Goal: Information Seeking & Learning: Find specific fact

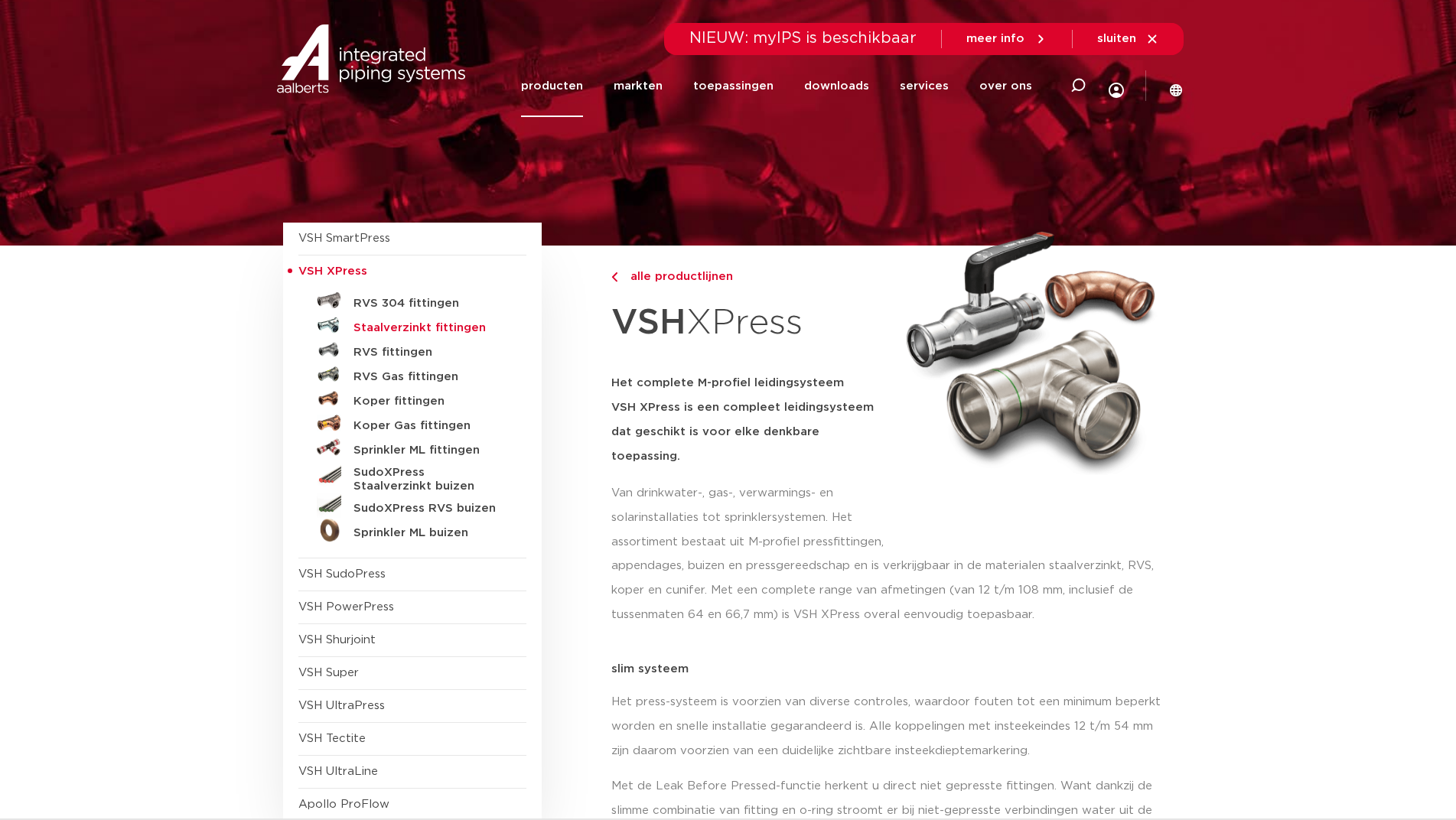
click at [397, 328] on h5 "Staalverzinkt fittingen" at bounding box center [428, 328] width 151 height 13
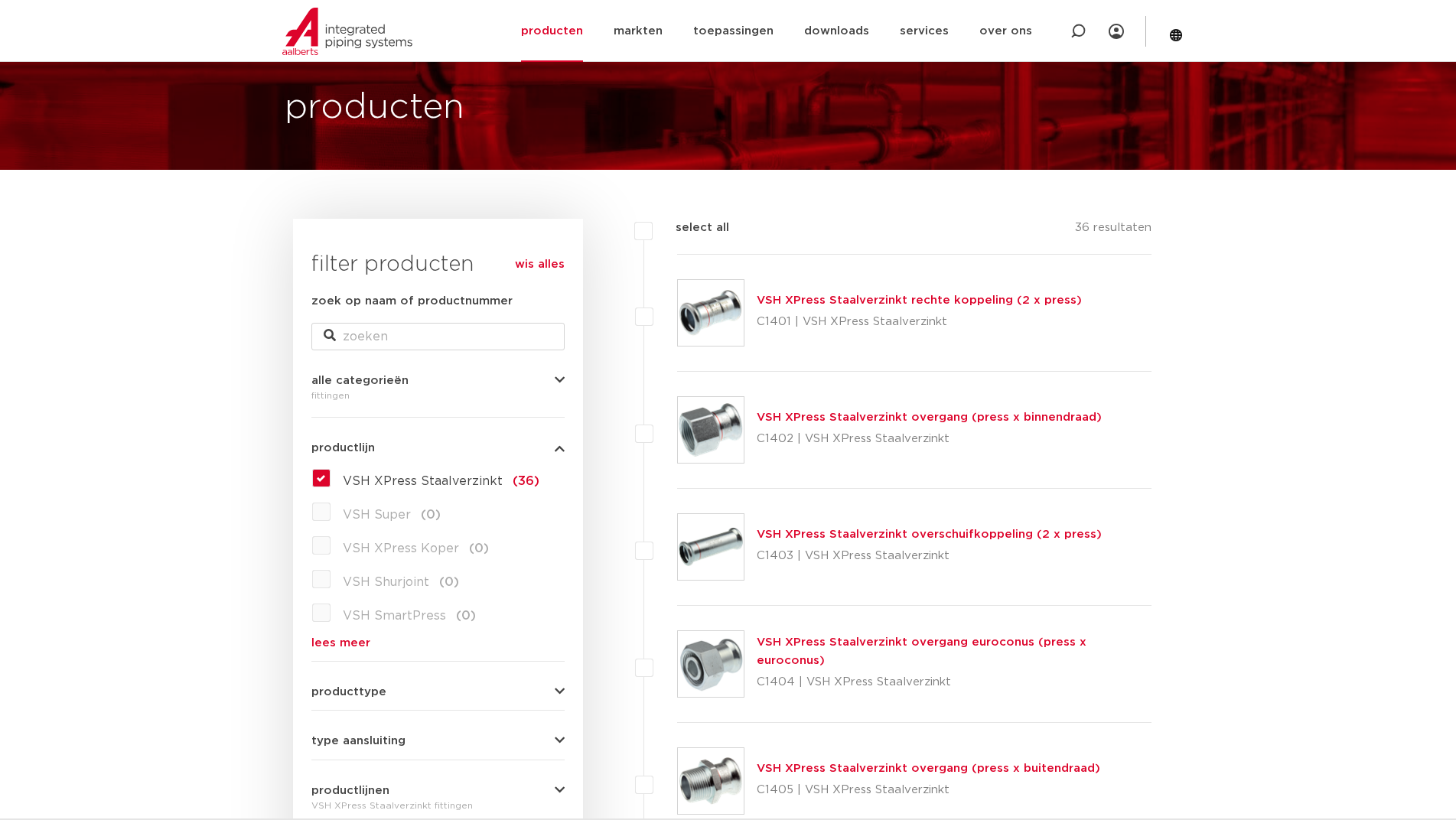
click at [804, 305] on link "VSH XPress Staalverzinkt rechte koppeling (2 x press)" at bounding box center [918, 300] width 325 height 11
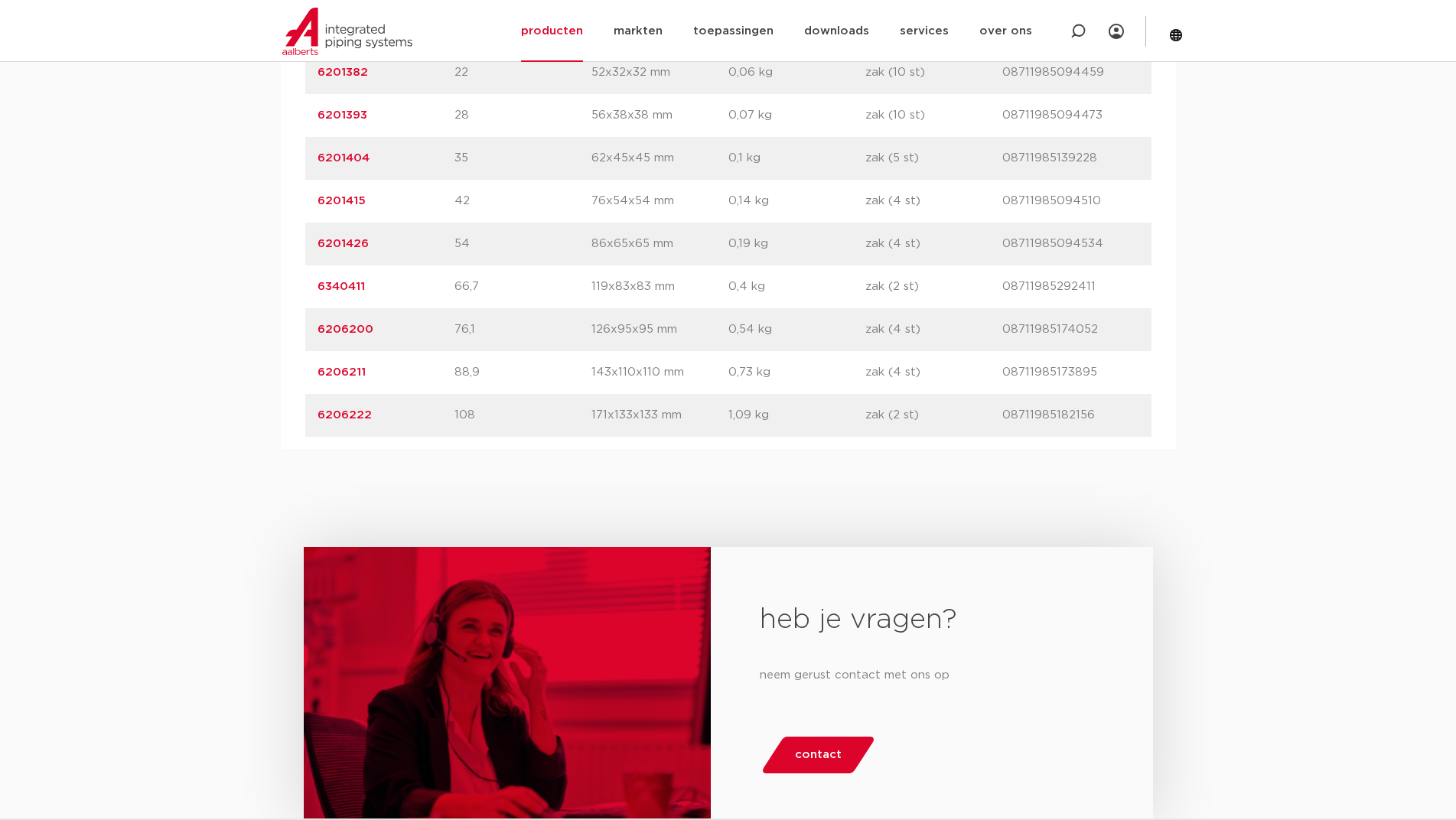
scroll to position [1193, 0]
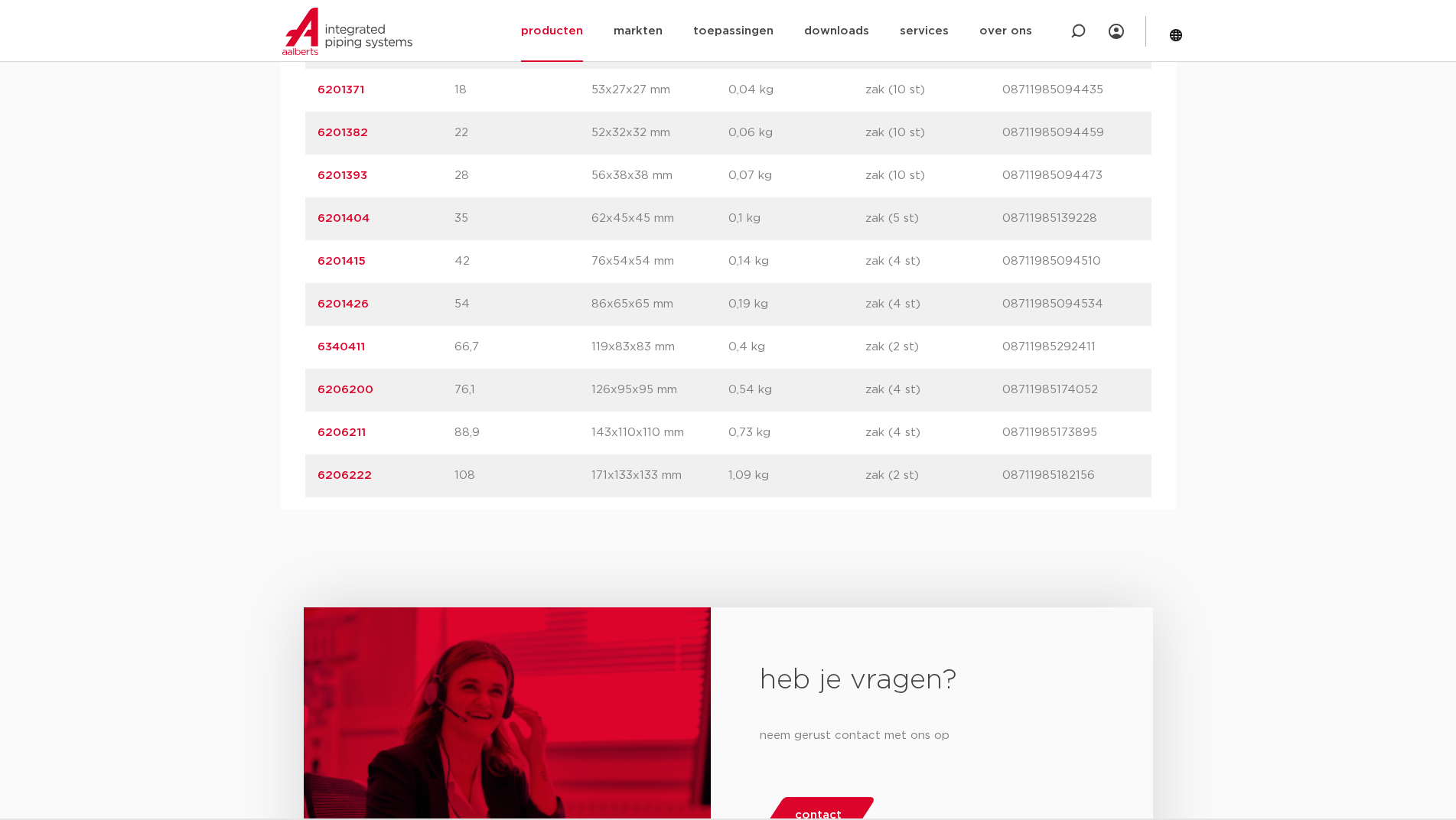
click at [339, 384] on link "6206200" at bounding box center [345, 389] width 56 height 11
drag, startPoint x: 392, startPoint y: 389, endPoint x: 264, endPoint y: 389, distance: 128.0
click at [264, 389] on div "assortiment afmetingen specificaties downloads ETIM sustainability verwant asso…" at bounding box center [728, 159] width 1456 height 699
copy link "6206200"
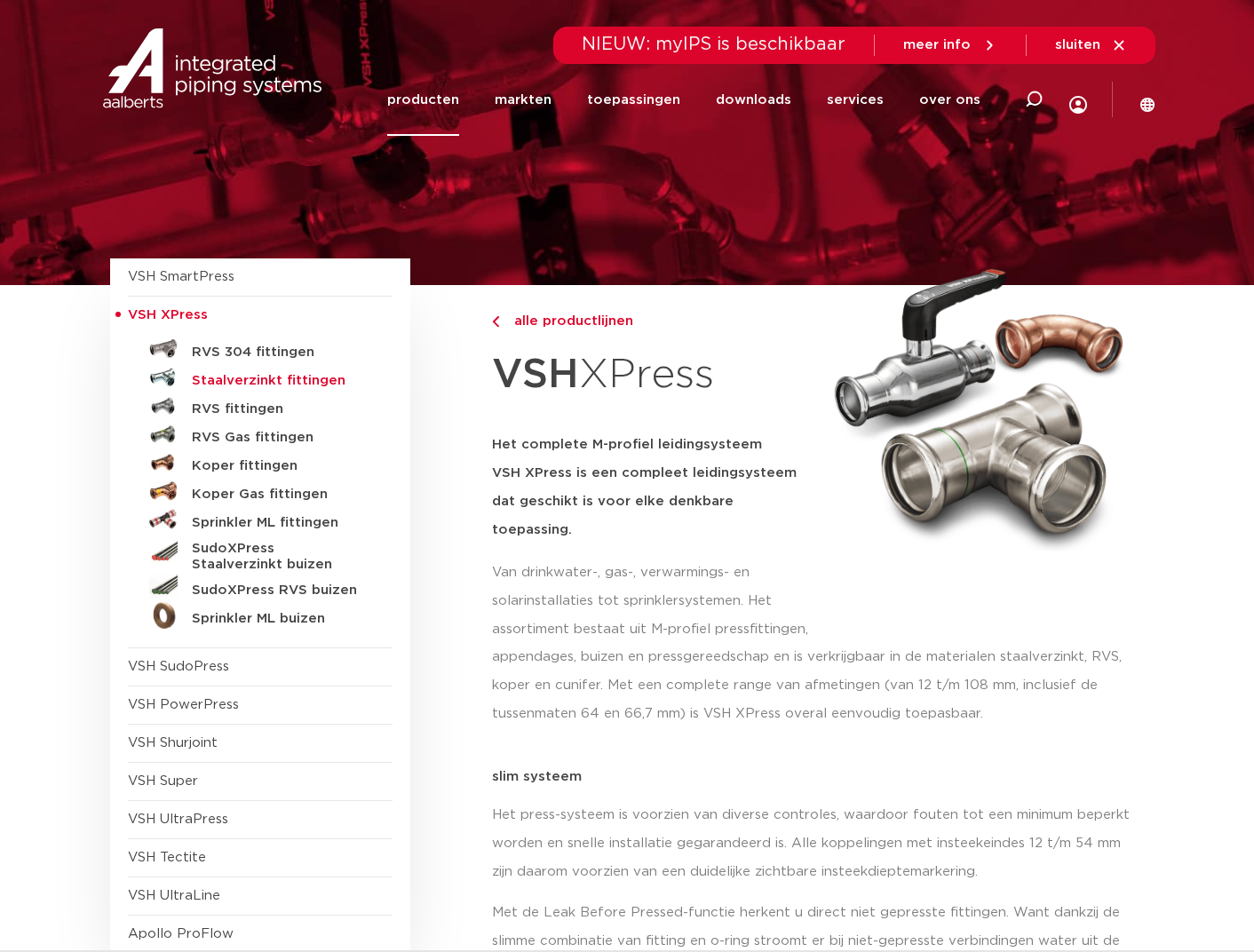
click at [293, 384] on h5 "Staalverzinkt fittingen" at bounding box center [279, 380] width 176 height 16
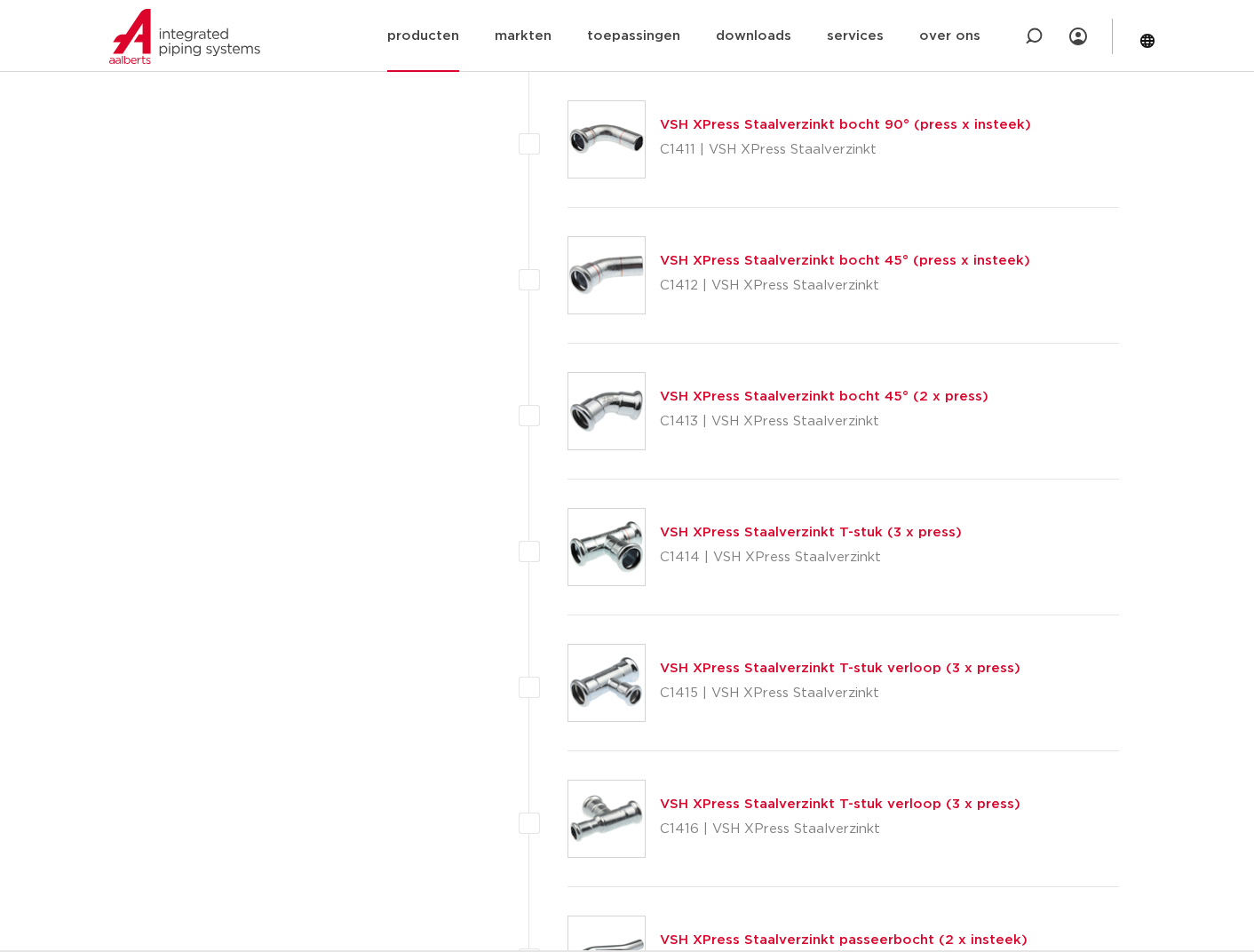
scroll to position [1332, 0]
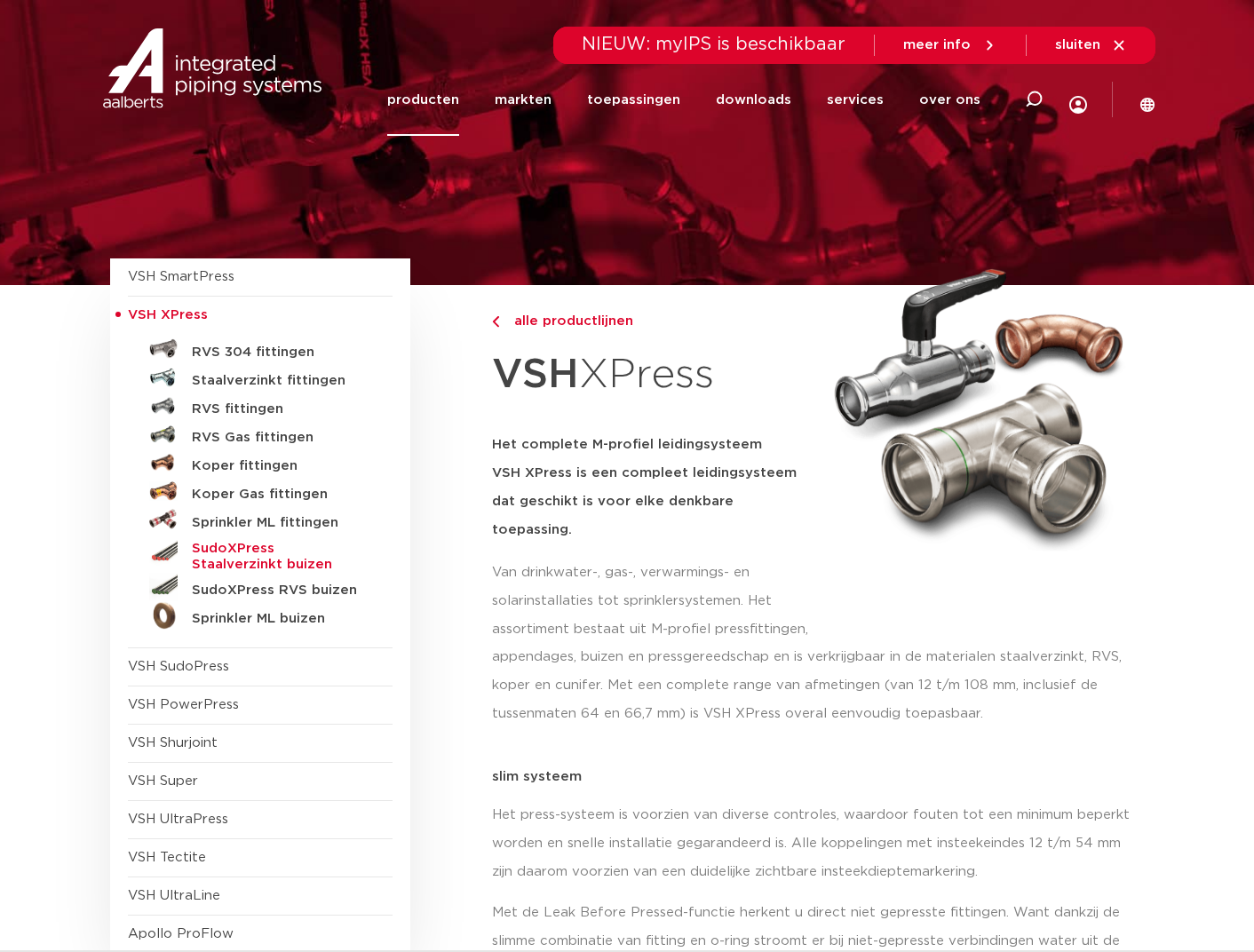
click at [292, 545] on h5 "SudoXPress Staalverzinkt buizen" at bounding box center [279, 556] width 176 height 32
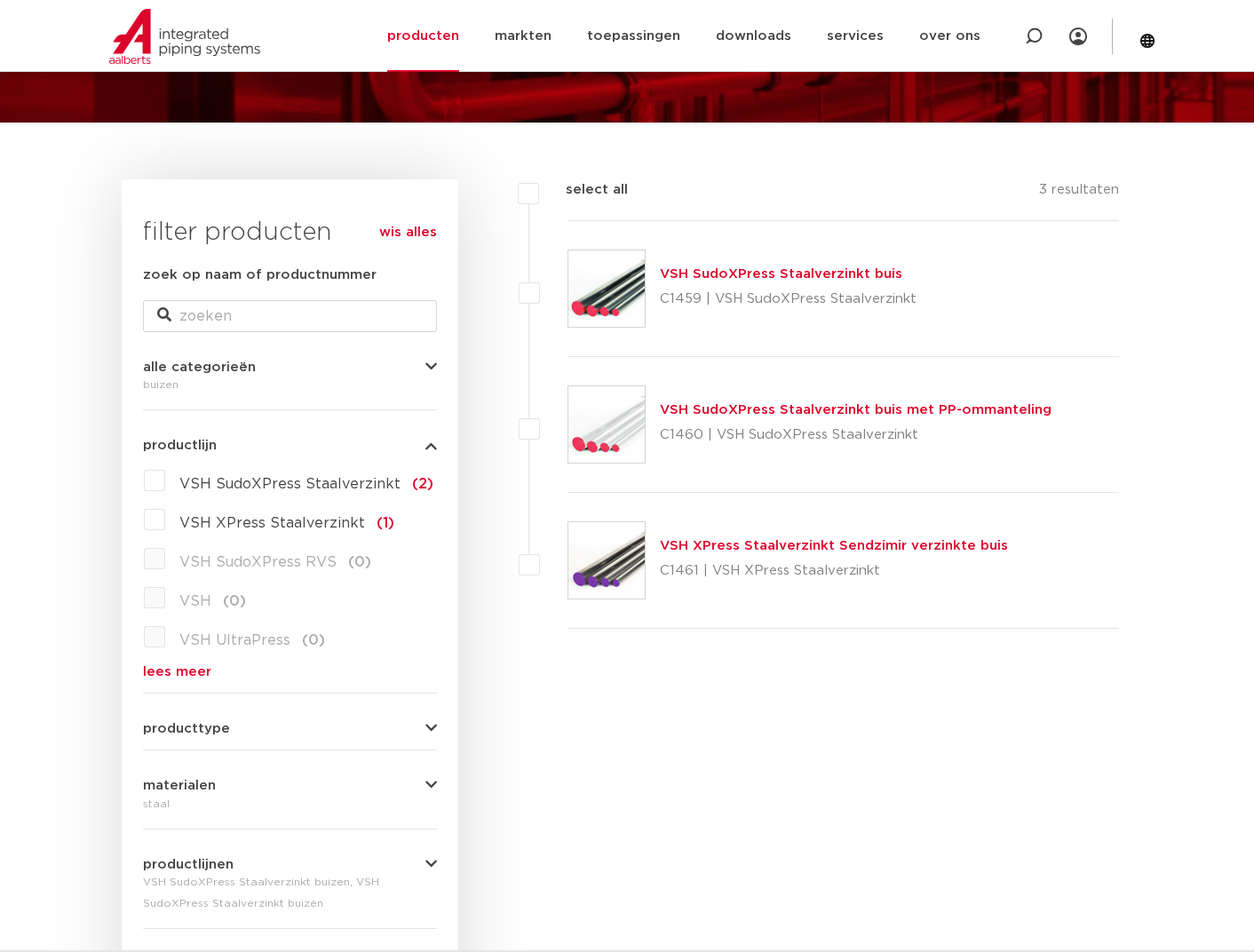
scroll to position [141, 0]
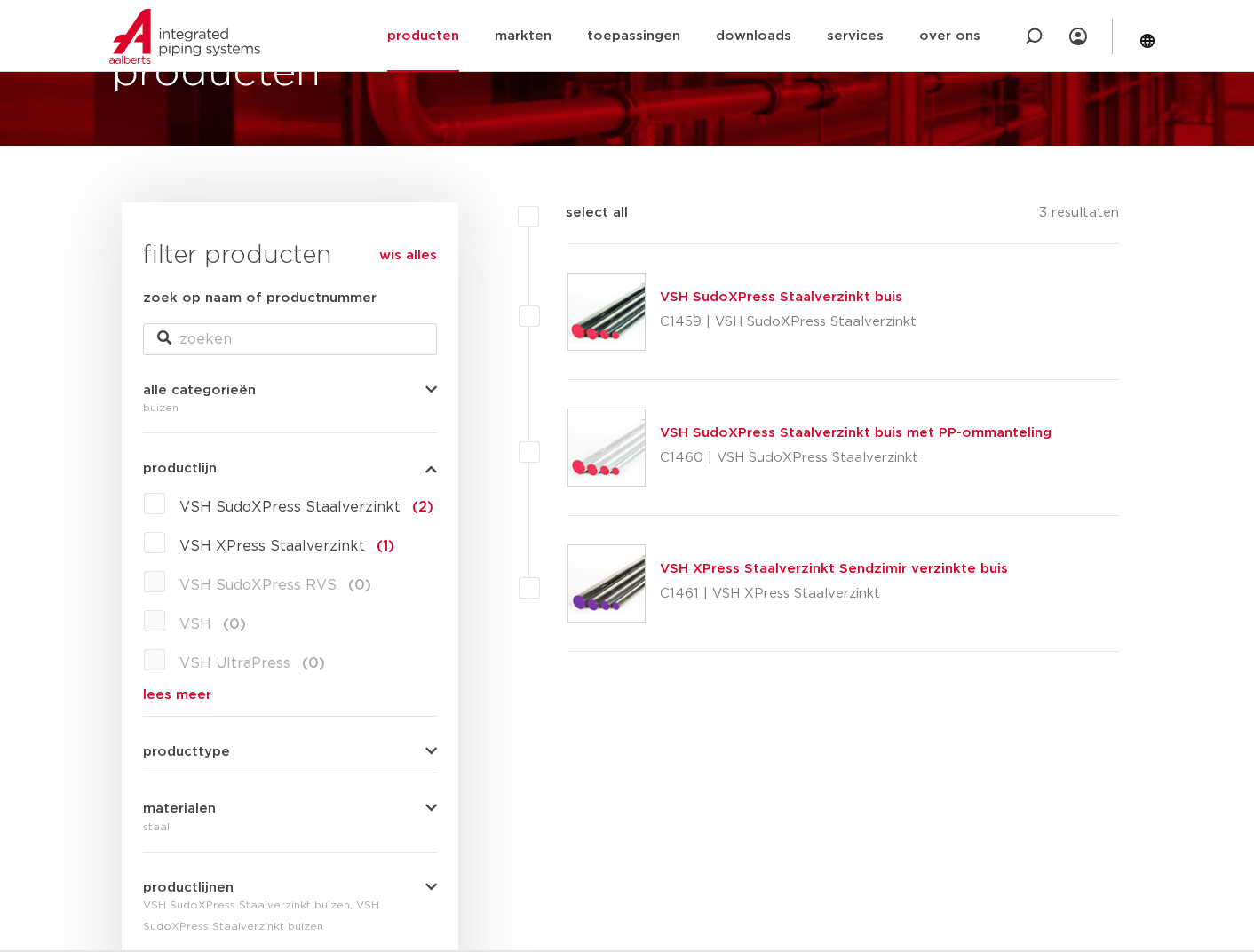
click at [729, 292] on link "VSH SudoXPress Staalverzinkt buis" at bounding box center [781, 297] width 243 height 13
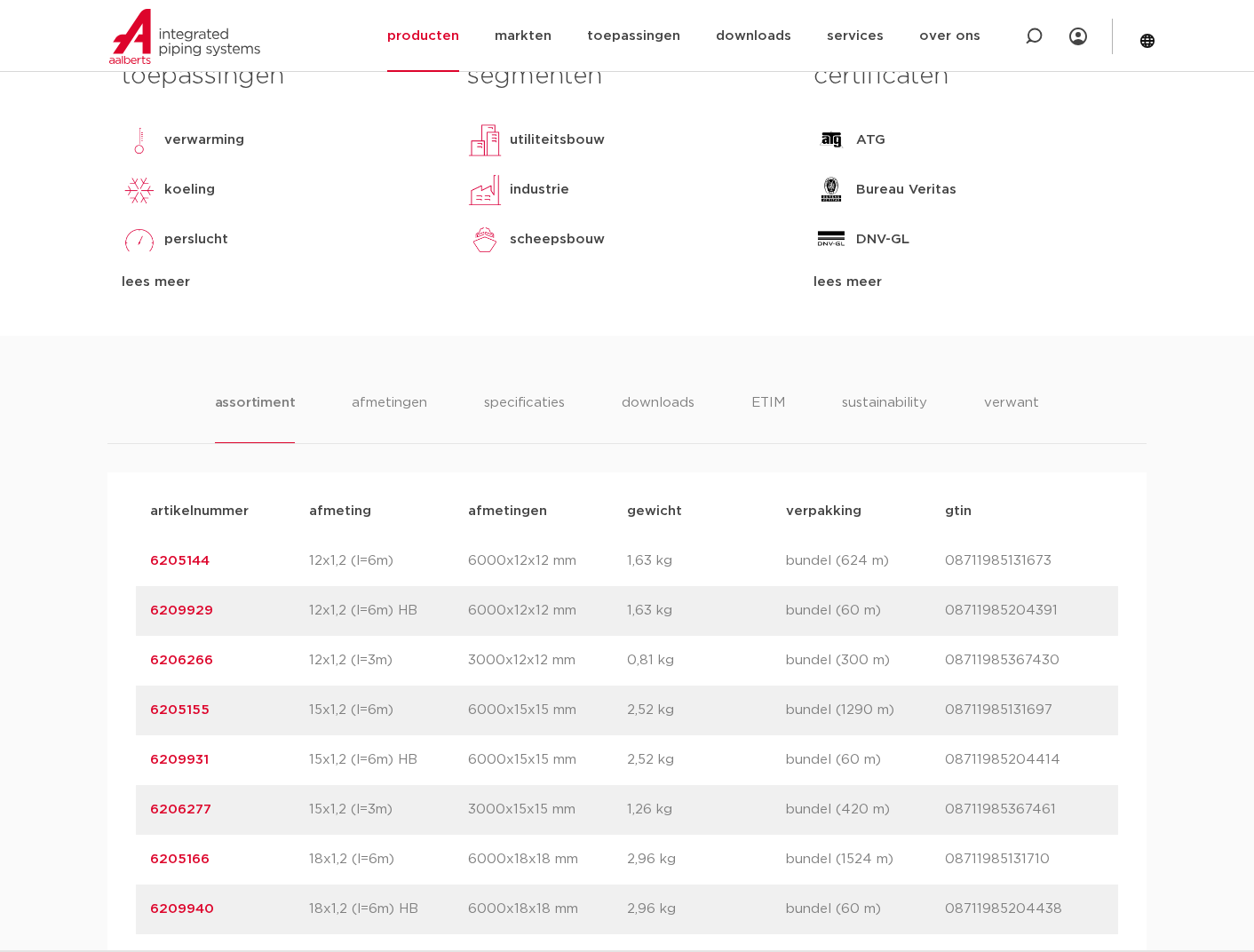
scroll to position [799, 0]
